Goal: Navigation & Orientation: Find specific page/section

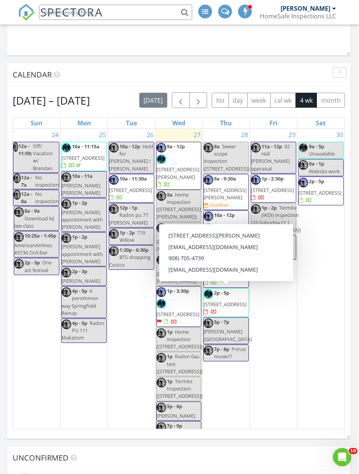
click at [234, 304] on span "[STREET_ADDRESS]" at bounding box center [225, 304] width 43 height 7
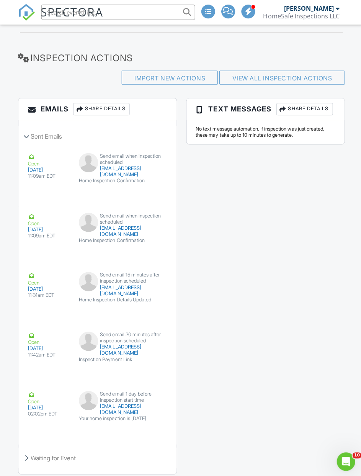
scroll to position [1980, 0]
click at [330, 350] on div "Emails Share Details Sent Emails Open 08/27/2025 11:09am EDT Send email when in…" at bounding box center [180, 289] width 334 height 382
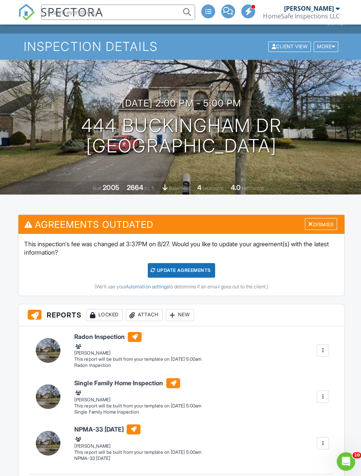
scroll to position [0, 0]
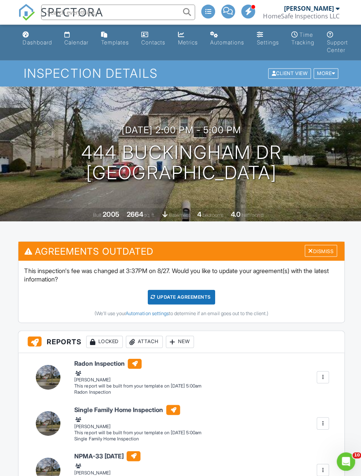
click at [35, 36] on link "Dashboard" at bounding box center [37, 39] width 35 height 22
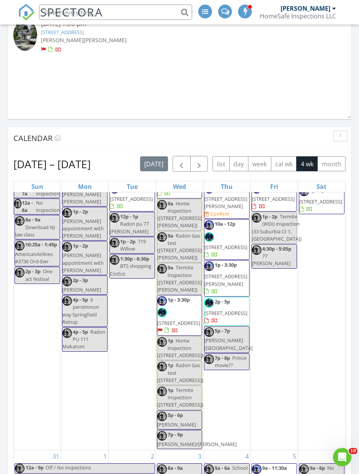
scroll to position [57, 0]
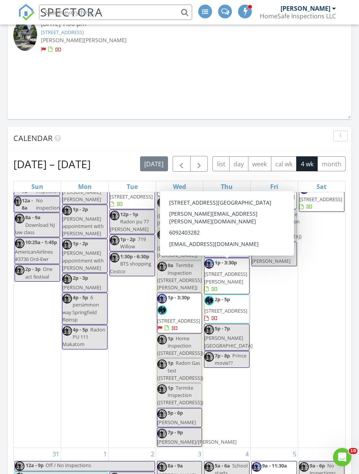
click at [234, 281] on span "[STREET_ADDRESS][PERSON_NAME]" at bounding box center [225, 277] width 43 height 14
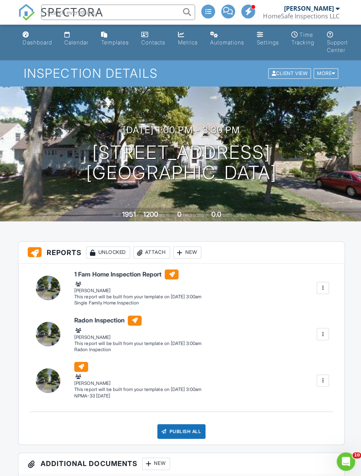
click at [69, 40] on div "Calendar" at bounding box center [76, 42] width 24 height 7
